Goal: Transaction & Acquisition: Book appointment/travel/reservation

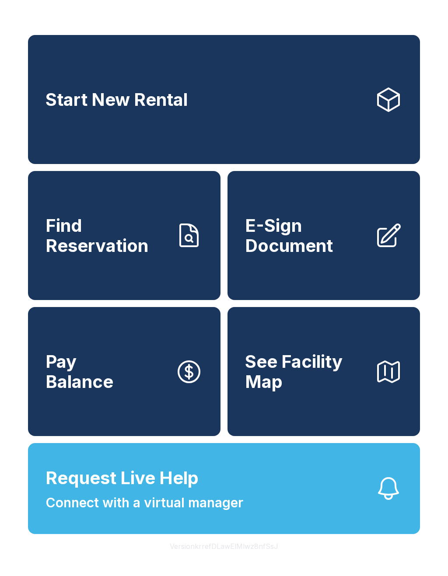
click at [250, 558] on button "Version krrefDLawElMlwz8nfSsJ" at bounding box center [224, 546] width 122 height 24
click at [212, 5] on div "Start New Rental Find Reservation E-Sign Document Pay Balance See Facility Map …" at bounding box center [224, 288] width 448 height 576
click at [257, 558] on button "Version krrefDLawElMlwz8nfSsJ" at bounding box center [224, 546] width 122 height 24
click at [246, 558] on button "Version krrefDLawElMlwz8nfSsJ" at bounding box center [224, 546] width 122 height 24
click at [335, 575] on div "Start New Rental Find Reservation E-Sign Document Pay Balance See Facility Map …" at bounding box center [224, 288] width 448 height 576
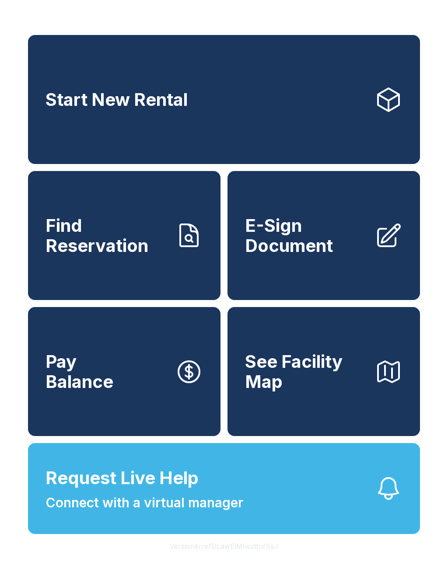
click at [314, 575] on div "Start New Rental Find Reservation E-Sign Document Pay Balance See Facility Map …" at bounding box center [224, 288] width 448 height 576
click at [392, 571] on div "Start New Rental Find Reservation E-Sign Document Pay Balance See Facility Map …" at bounding box center [224, 288] width 448 height 576
click at [438, 461] on div "Start New Rental Find Reservation E-Sign Document Pay Balance See Facility Map …" at bounding box center [224, 288] width 448 height 576
click at [444, 367] on div "Start New Rental Find Reservation E-Sign Document Pay Balance See Facility Map …" at bounding box center [224, 288] width 448 height 576
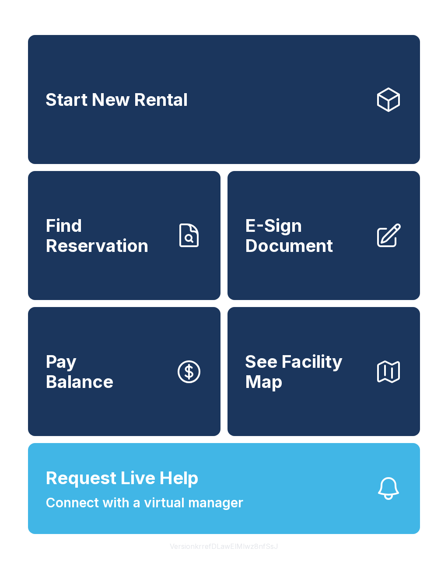
click at [313, 565] on div "Start New Rental Find Reservation E-Sign Document Pay Balance See Facility Map …" at bounding box center [224, 288] width 448 height 576
click at [132, 95] on span "Start New Rental" at bounding box center [116, 100] width 142 height 20
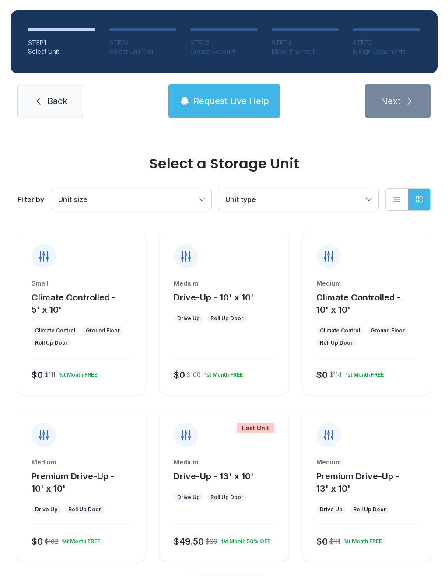
click at [144, 24] on ol "STEP 1 Select Unit STEP 2 Select Unit Tier STEP 3 Create Account STEP 4 Make Pa…" at bounding box center [223, 41] width 427 height 63
click at [69, 29] on div at bounding box center [61, 29] width 67 height 3
click at [48, 1] on div "STEP 1 Select Unit STEP 2 Select Unit Tier STEP 3 Create Account STEP 4 Make Pa…" at bounding box center [224, 64] width 448 height 129
click at [232, 104] on span "Request Live Help" at bounding box center [231, 101] width 76 height 12
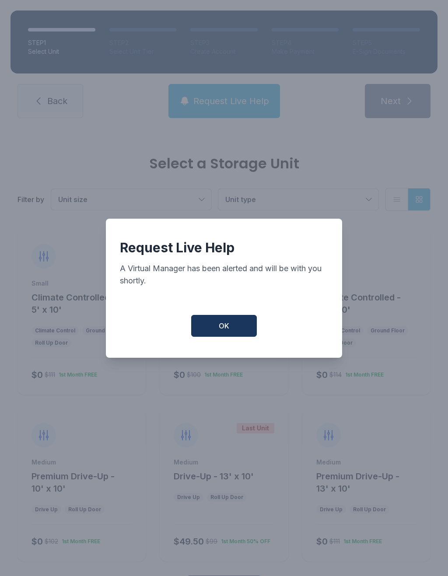
click at [214, 327] on button "OK" at bounding box center [224, 326] width 66 height 22
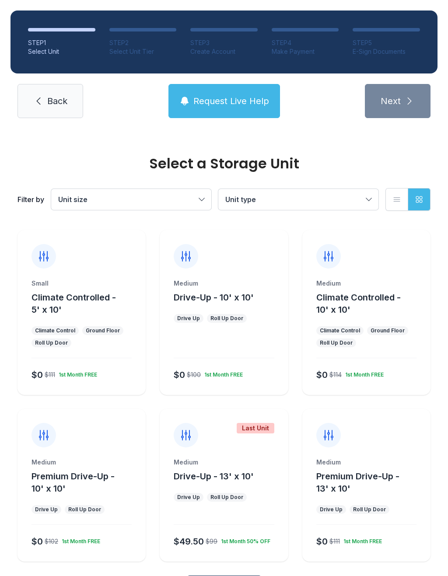
click at [65, 106] on span "Back" at bounding box center [57, 101] width 20 height 12
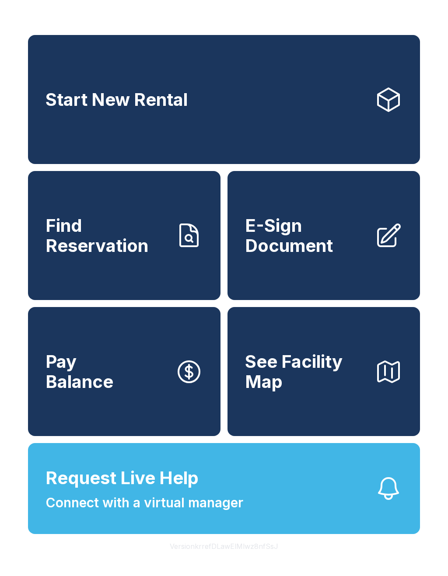
click at [312, 267] on link "E-Sign Document" at bounding box center [323, 235] width 192 height 129
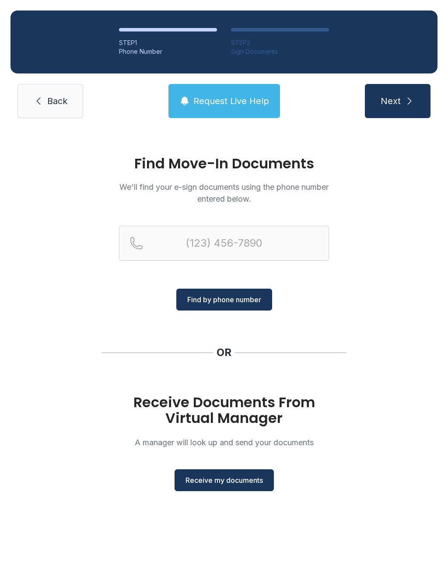
click at [47, 105] on span "Back" at bounding box center [57, 101] width 20 height 12
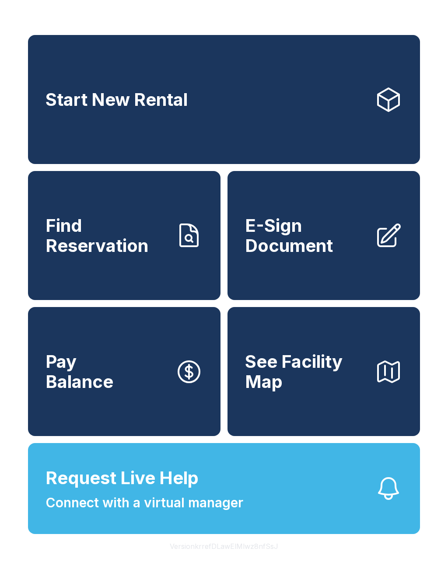
click at [46, 104] on span "Start New Rental" at bounding box center [116, 100] width 142 height 20
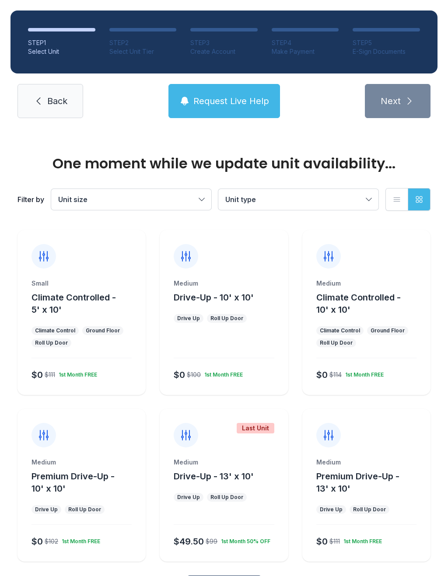
click at [63, 100] on span "Back" at bounding box center [57, 101] width 20 height 12
